Goal: Transaction & Acquisition: Purchase product/service

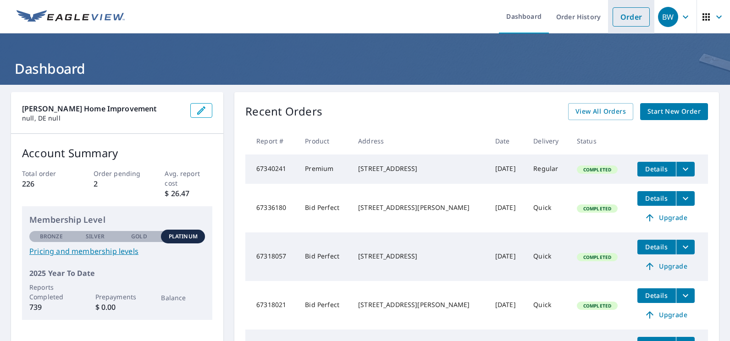
click at [621, 16] on link "Order" at bounding box center [630, 16] width 37 height 19
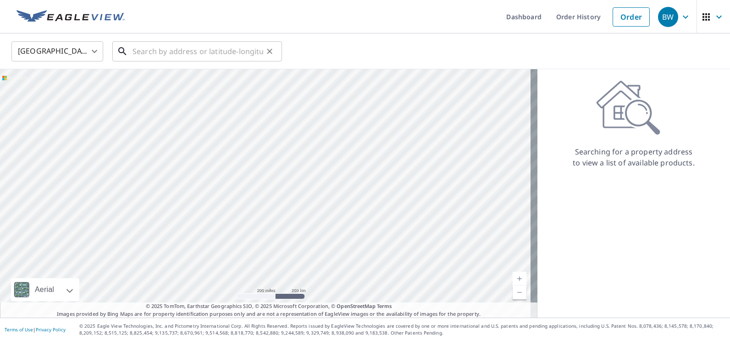
click at [228, 50] on input "text" at bounding box center [197, 52] width 131 height 26
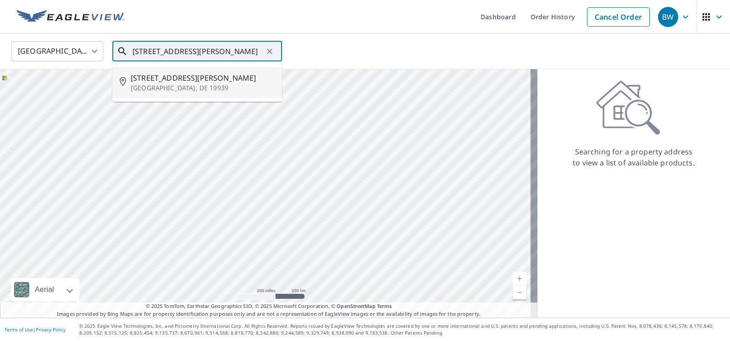
click at [174, 69] on li "[STREET_ADDRESS][PERSON_NAME]" at bounding box center [197, 82] width 170 height 31
type input "[STREET_ADDRESS][PERSON_NAME]"
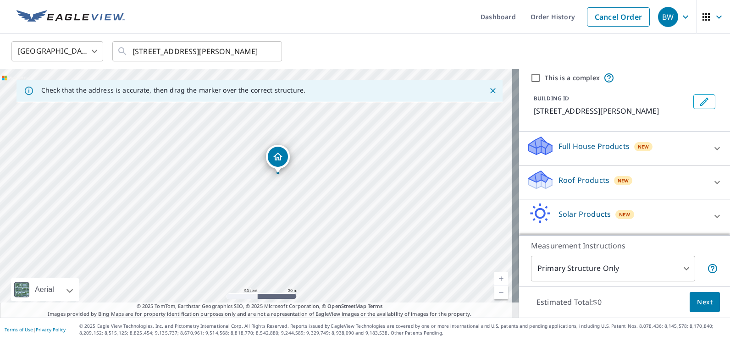
scroll to position [37, 0]
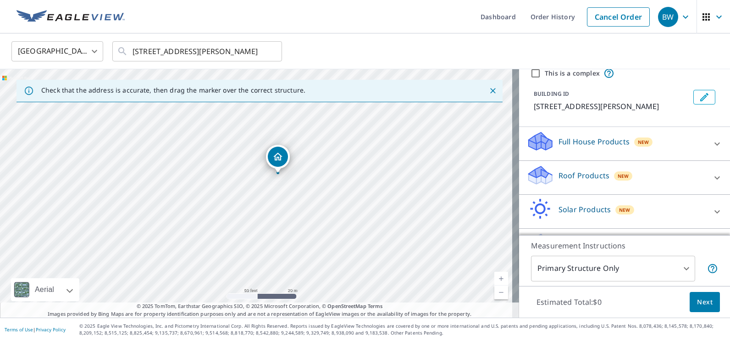
click at [706, 171] on div at bounding box center [717, 178] width 22 height 22
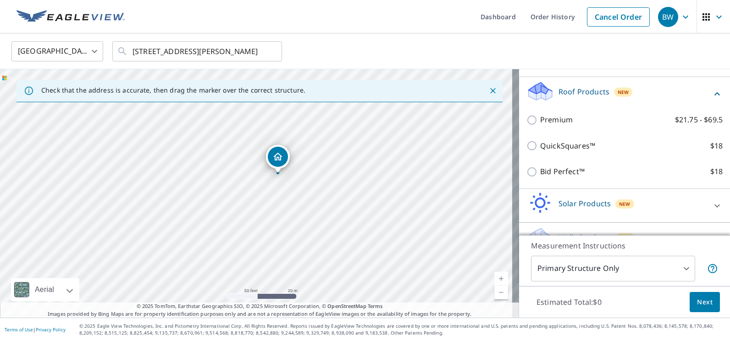
scroll to position [138, 0]
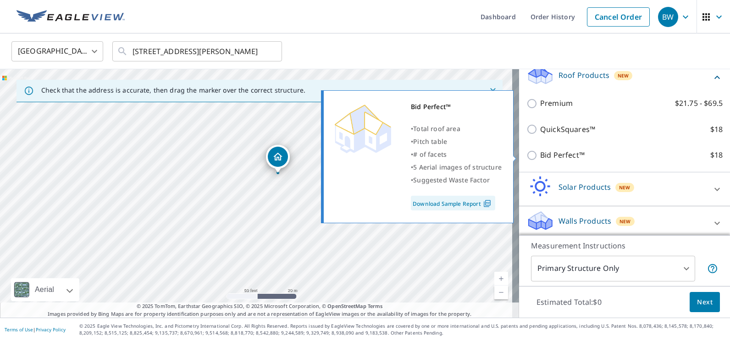
click at [530, 151] on input "Bid Perfect™ $18" at bounding box center [533, 155] width 14 height 11
checkbox input "true"
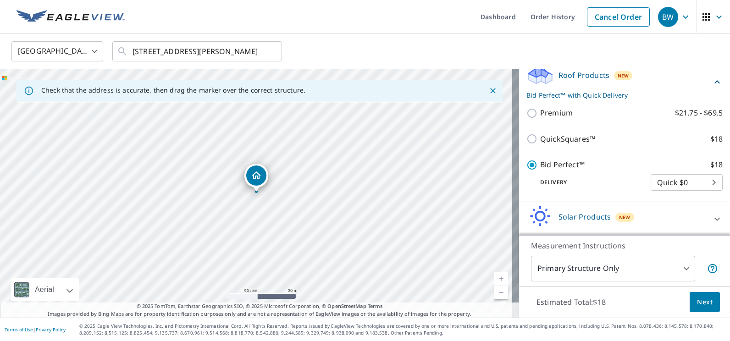
click at [699, 299] on span "Next" at bounding box center [705, 302] width 16 height 11
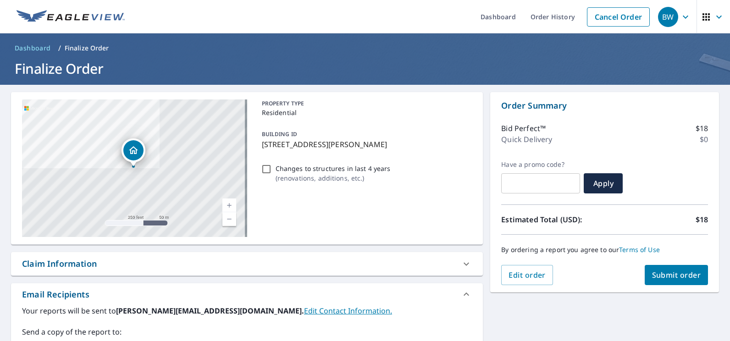
click at [689, 281] on button "Submit order" at bounding box center [676, 275] width 64 height 20
checkbox input "true"
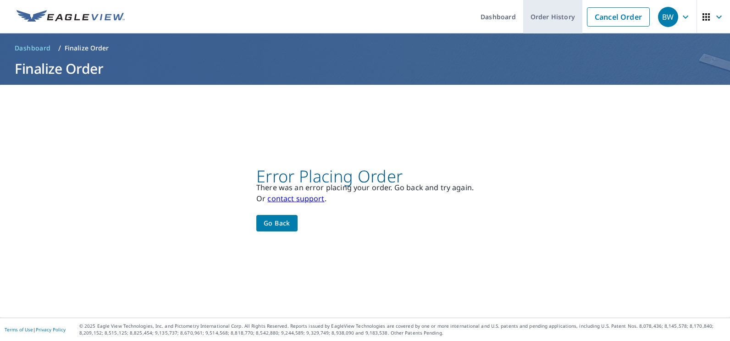
click at [559, 16] on link "Order History" at bounding box center [552, 16] width 59 height 33
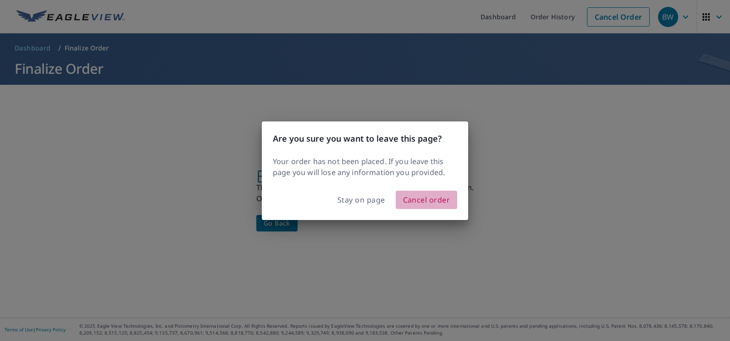
click at [432, 202] on span "Cancel order" at bounding box center [426, 199] width 47 height 13
